Goal: Transaction & Acquisition: Purchase product/service

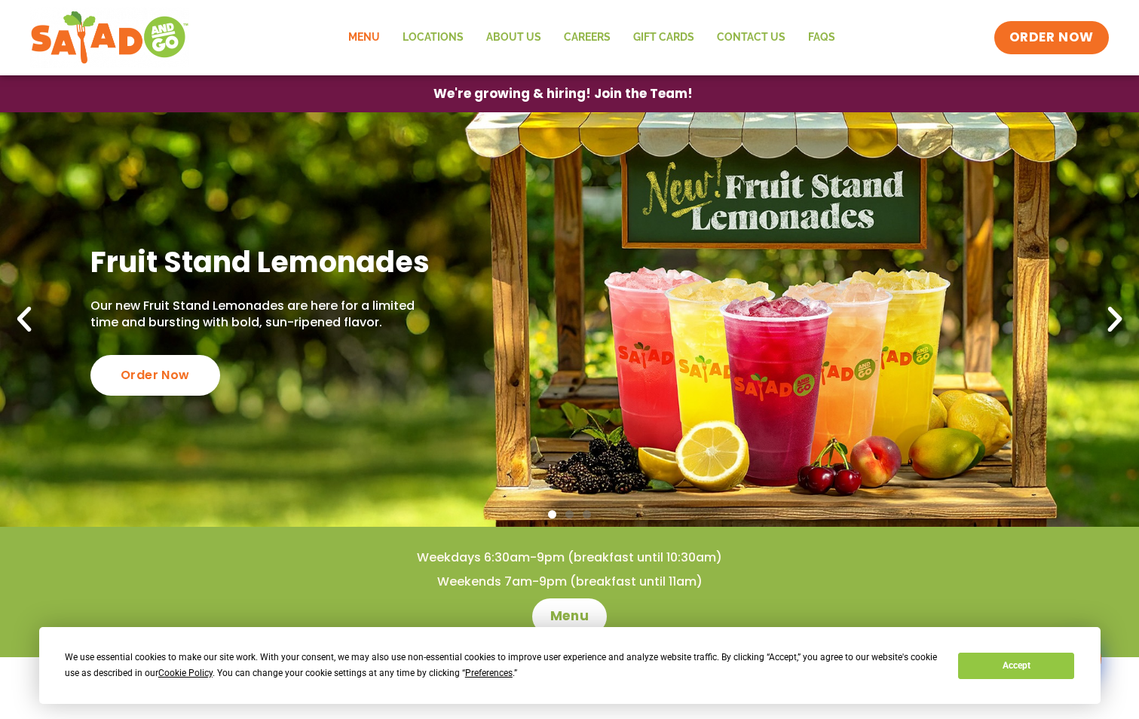
click at [356, 31] on link "Menu" at bounding box center [364, 37] width 54 height 35
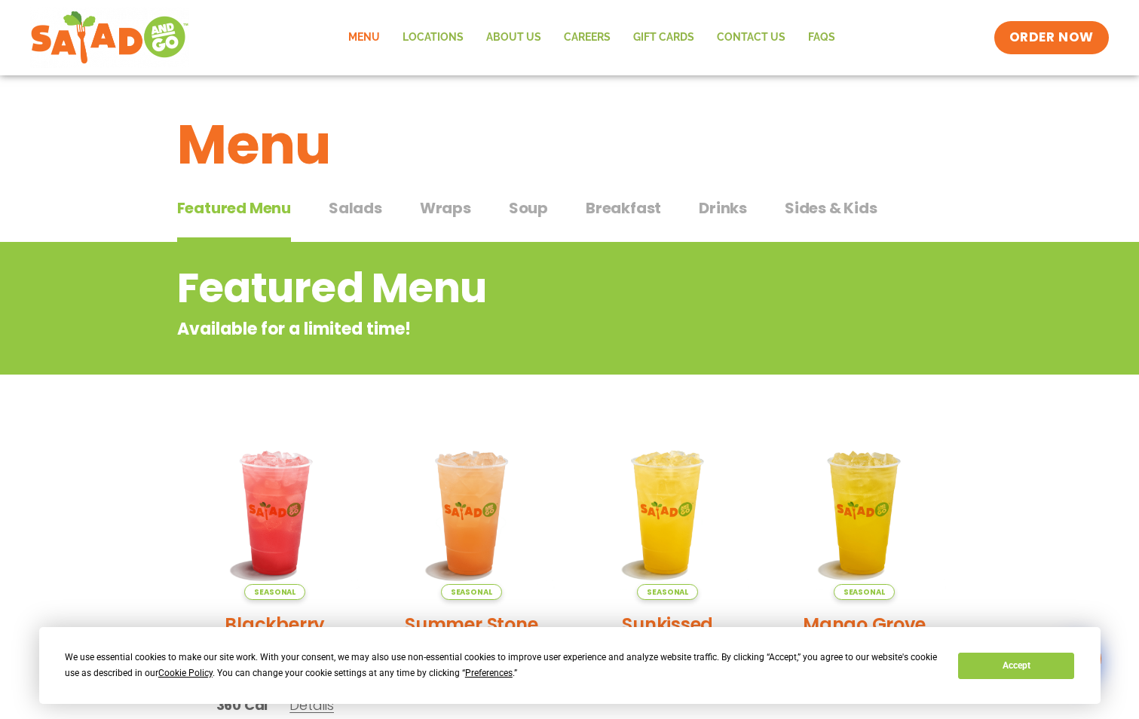
click at [369, 209] on span "Salads" at bounding box center [356, 208] width 54 height 23
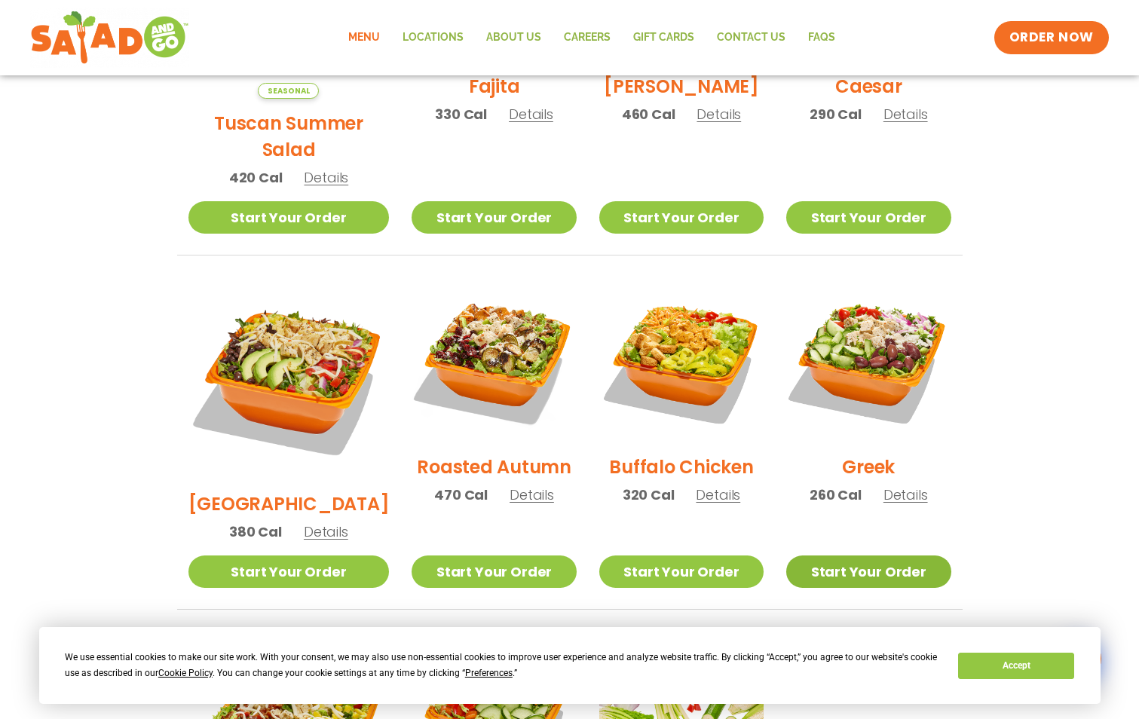
scroll to position [602, 0]
click at [864, 556] on link "Start Your Order" at bounding box center [868, 572] width 164 height 32
